Goal: Task Accomplishment & Management: Manage account settings

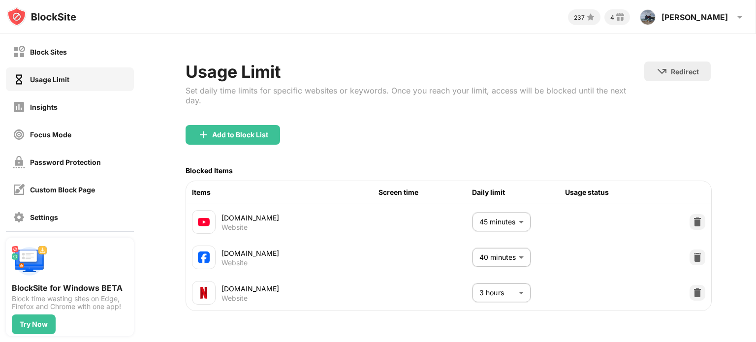
scroll to position [6, 0]
click at [81, 52] on div "Block Sites" at bounding box center [70, 52] width 128 height 24
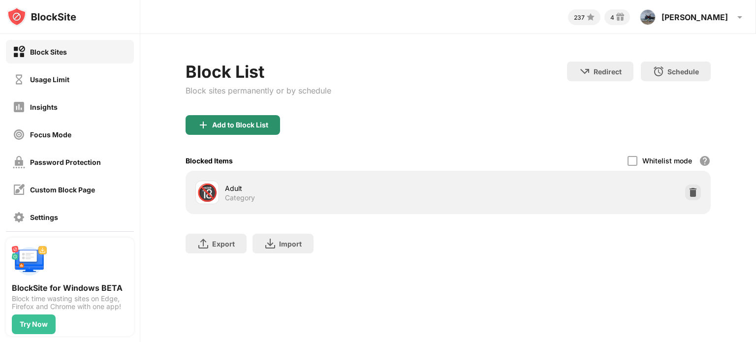
click at [256, 124] on div "Add to Block List" at bounding box center [240, 125] width 56 height 8
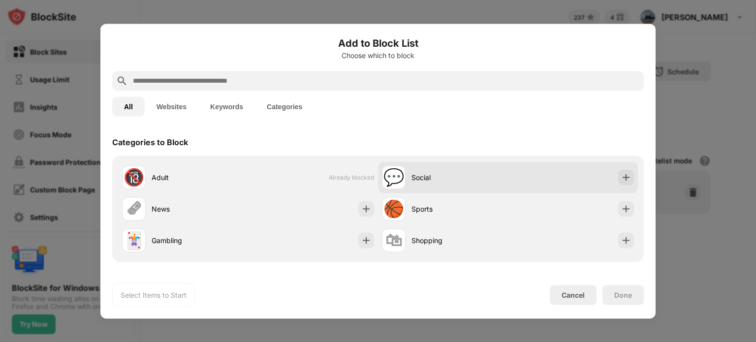
click at [417, 180] on div "Social" at bounding box center [460, 177] width 96 height 10
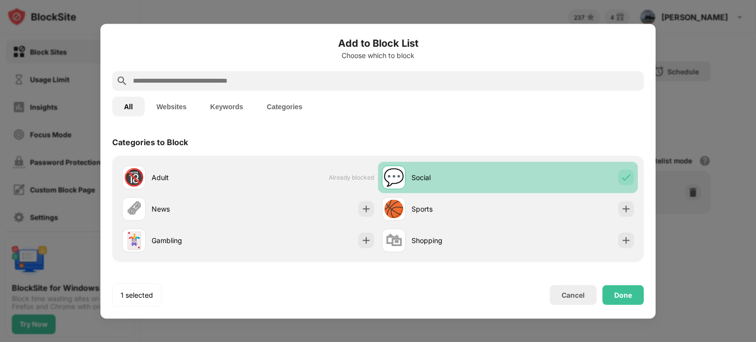
click at [544, 184] on div "💬 Social" at bounding box center [508, 177] width 260 height 32
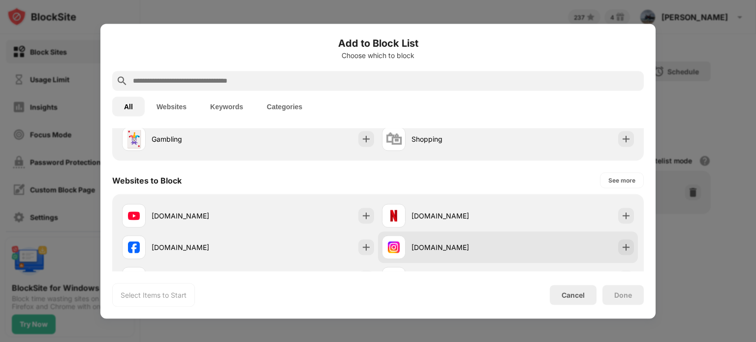
scroll to position [164, 0]
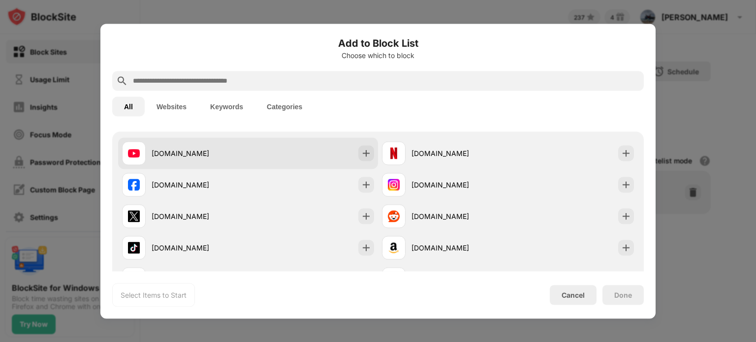
click at [264, 159] on div "youtube.com" at bounding box center [248, 153] width 260 height 32
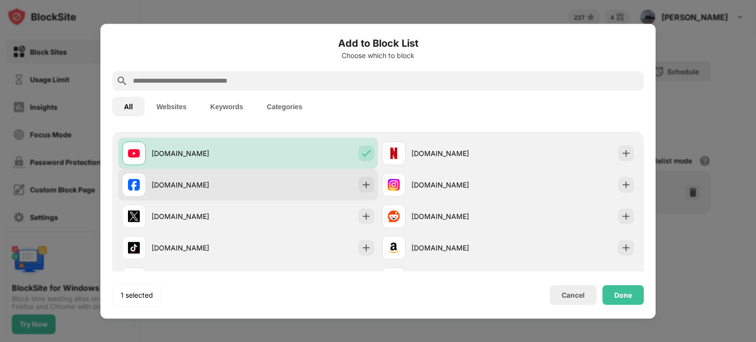
click at [329, 181] on div "facebook.com" at bounding box center [248, 185] width 260 height 32
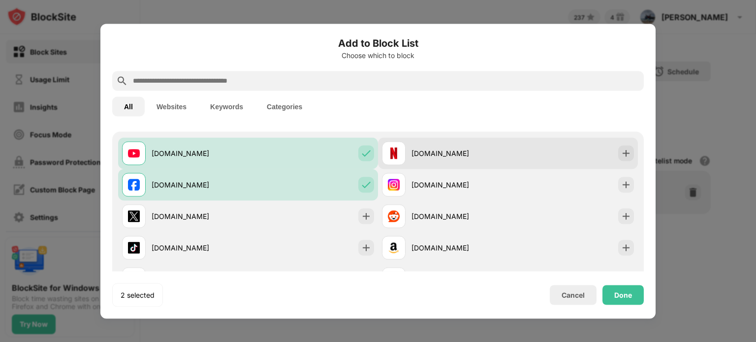
click at [474, 158] on div "netflix.com" at bounding box center [445, 153] width 126 height 24
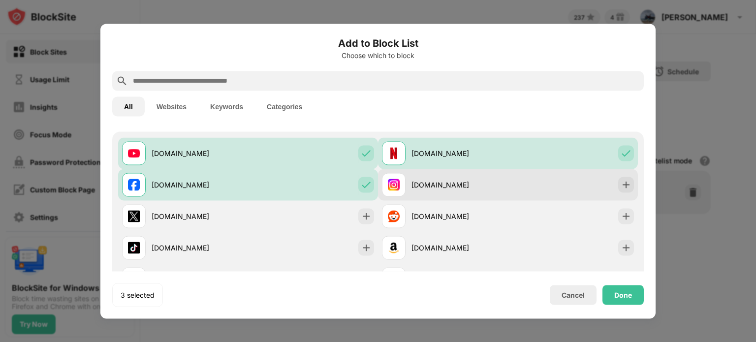
click at [477, 184] on div "instagram.com" at bounding box center [460, 185] width 96 height 10
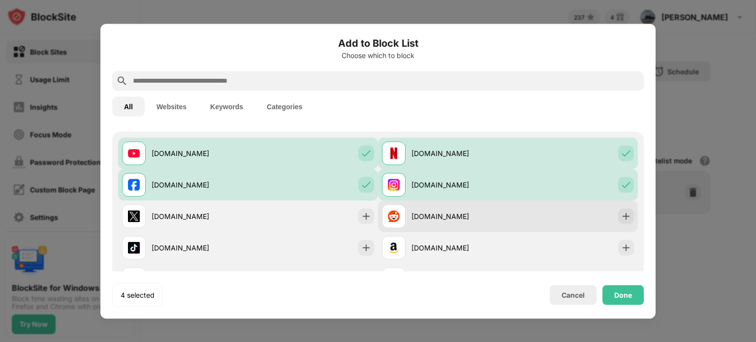
click at [477, 212] on div "reddit.com" at bounding box center [460, 216] width 96 height 10
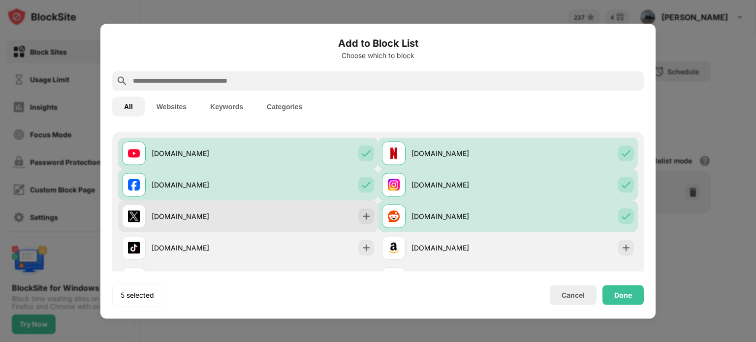
click at [278, 226] on div "x.com" at bounding box center [248, 216] width 260 height 32
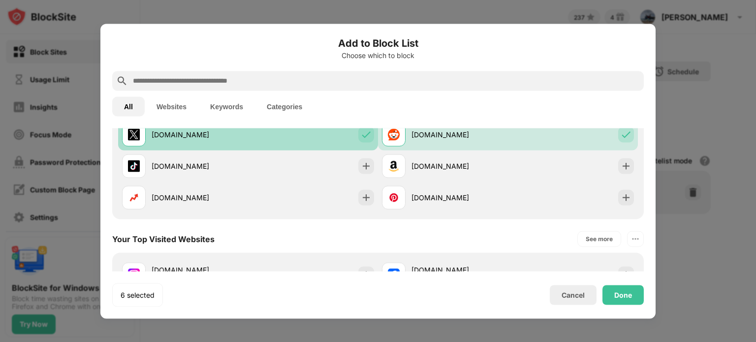
scroll to position [246, 0]
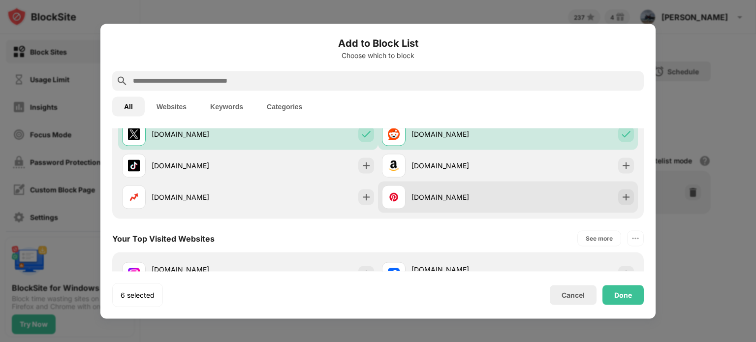
click at [441, 204] on div "pinterest.com" at bounding box center [445, 197] width 126 height 24
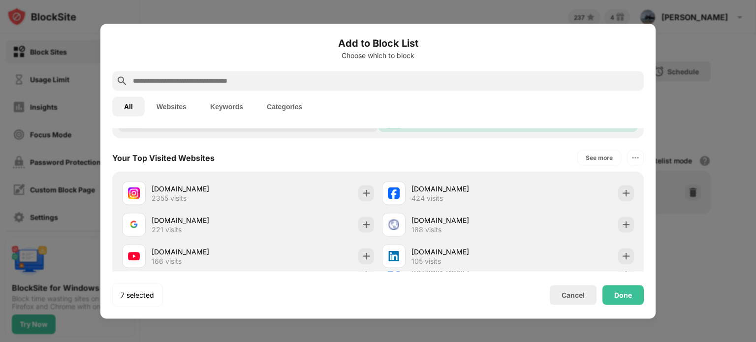
scroll to position [328, 0]
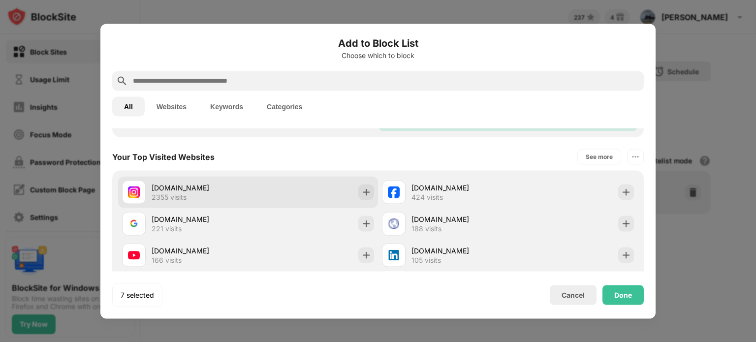
click at [304, 191] on div "instagram.com 2355 visits" at bounding box center [248, 192] width 260 height 32
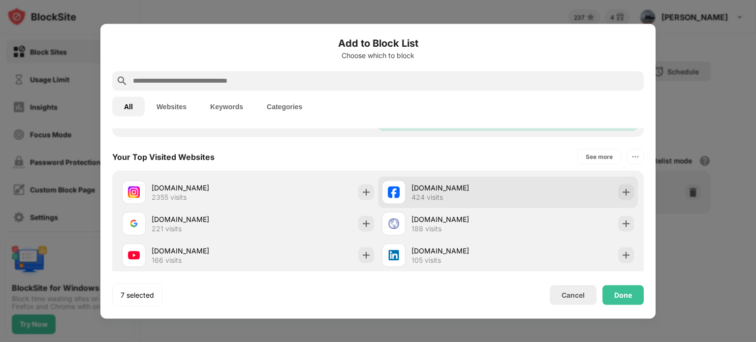
click at [419, 193] on div "424 visits" at bounding box center [428, 197] width 32 height 9
click at [545, 191] on div "facebook.com 424 visits" at bounding box center [508, 192] width 260 height 32
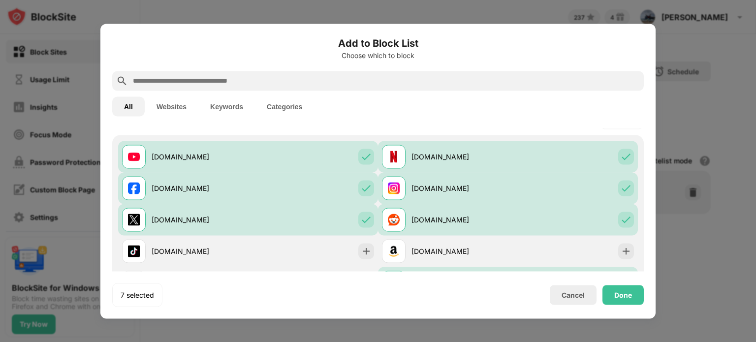
scroll to position [164, 0]
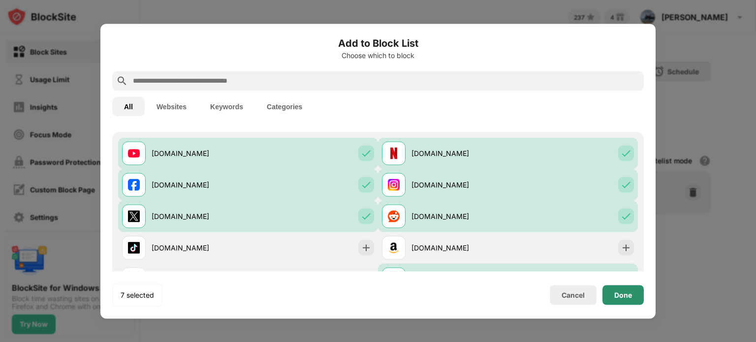
click at [627, 297] on div "Done" at bounding box center [623, 295] width 18 height 8
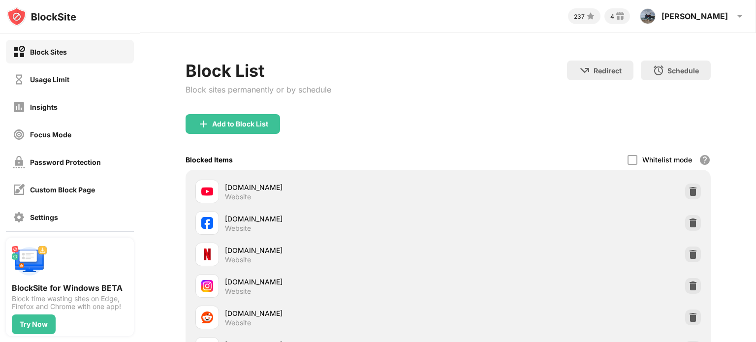
scroll to position [0, 0]
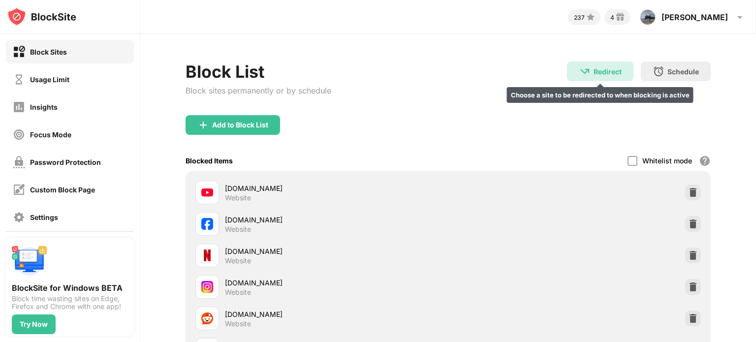
click at [594, 72] on div "Redirect" at bounding box center [608, 71] width 28 height 8
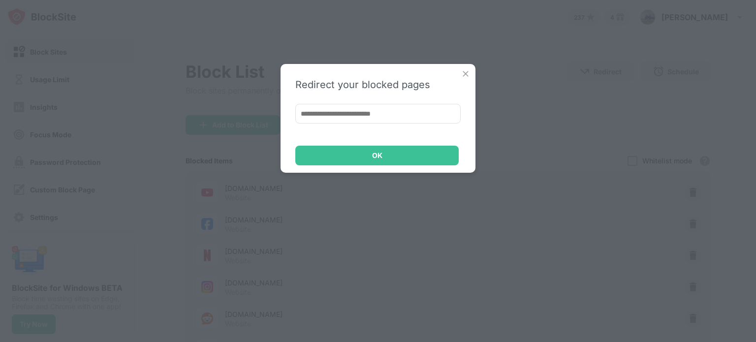
click at [467, 75] on img at bounding box center [466, 74] width 10 height 10
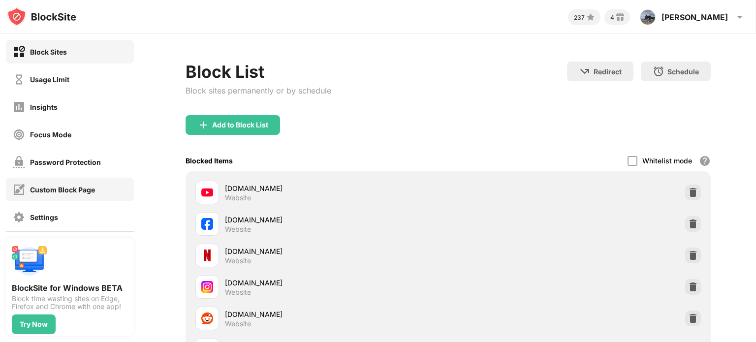
click at [75, 186] on div "Custom Block Page" at bounding box center [62, 190] width 65 height 8
